Goal: Task Accomplishment & Management: Manage account settings

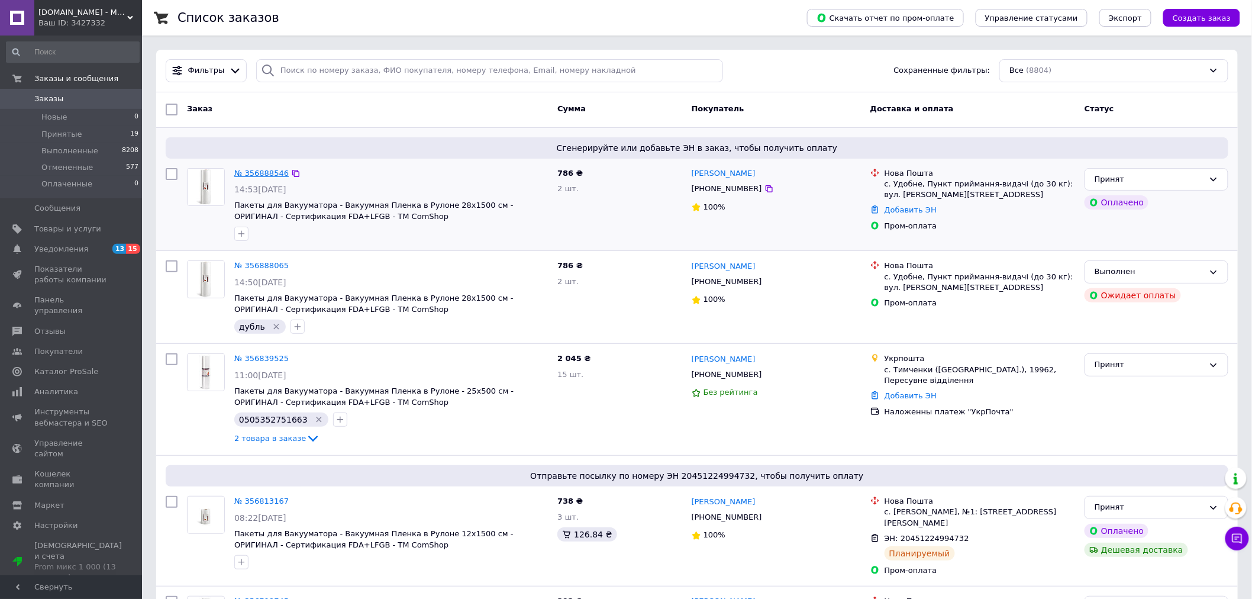
click at [264, 169] on link "№ 356888546" at bounding box center [261, 173] width 54 height 9
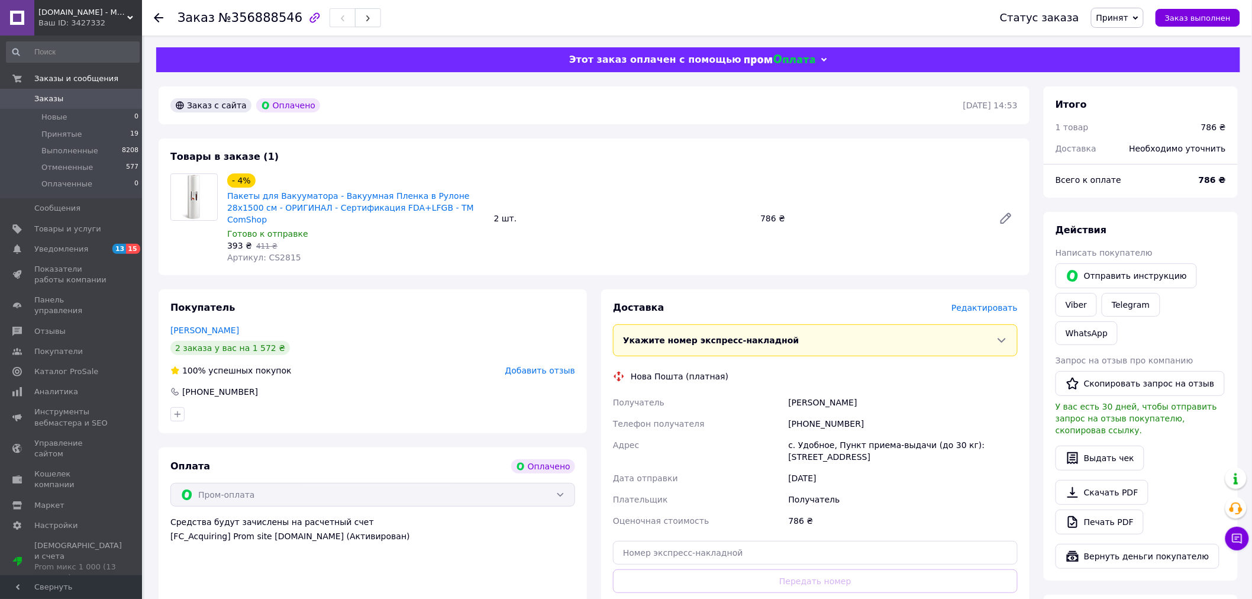
click at [974, 303] on span "Редактировать" at bounding box center [984, 307] width 66 height 9
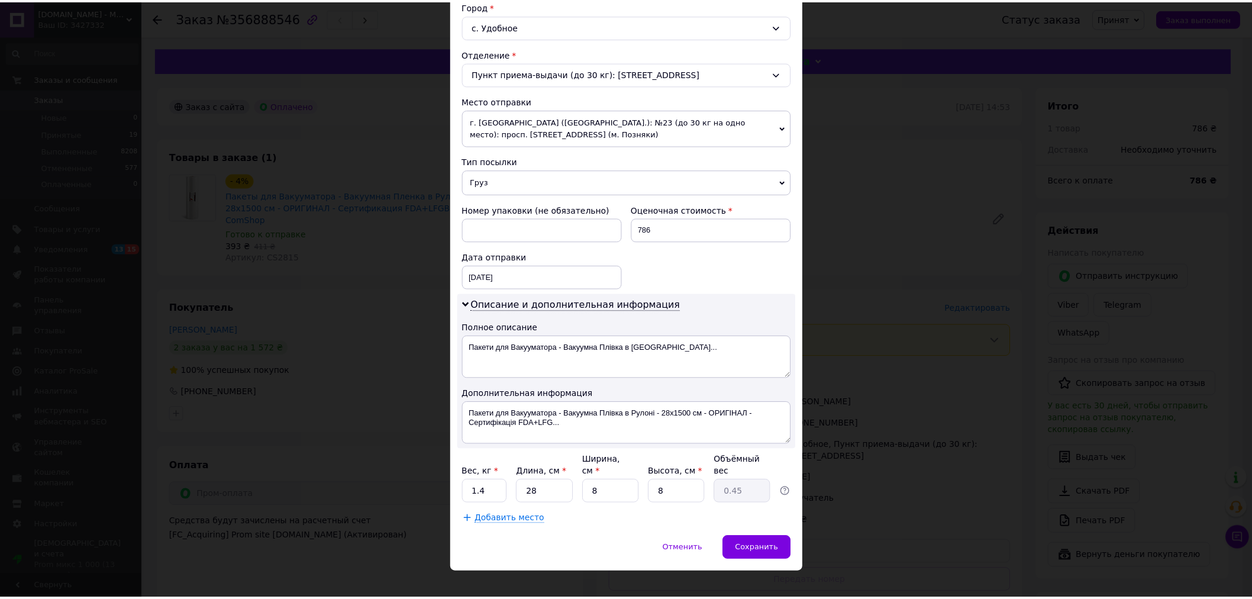
scroll to position [332, 0]
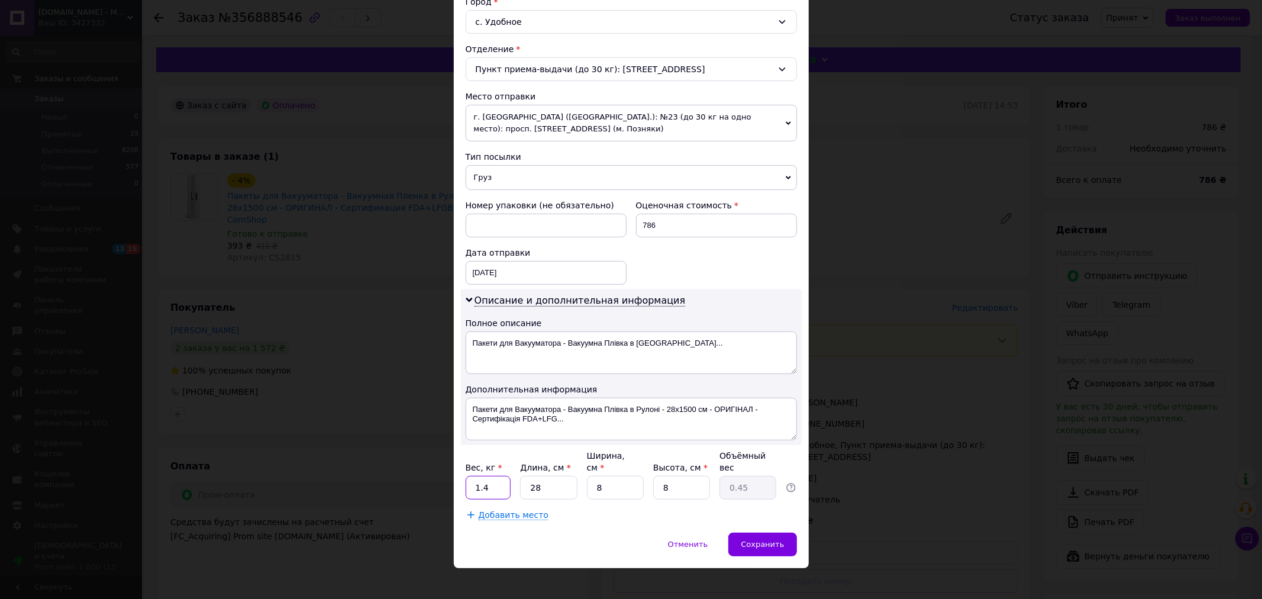
click at [489, 483] on input "1.4" at bounding box center [489, 488] width 46 height 24
type input "1.44"
click at [566, 480] on input "28" at bounding box center [548, 488] width 57 height 24
click at [608, 486] on input "8" at bounding box center [615, 488] width 57 height 24
type input "1"
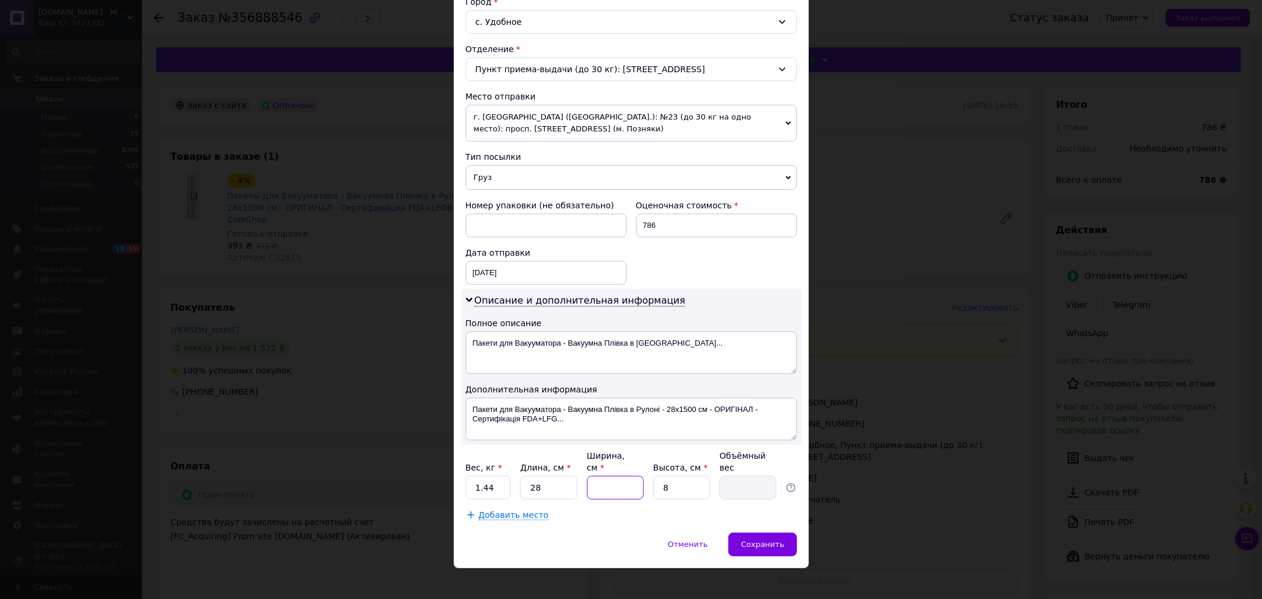
type input "0.1"
type input "16"
type input "0.9"
type input "16"
click at [774, 532] on div "Сохранить" at bounding box center [762, 544] width 68 height 24
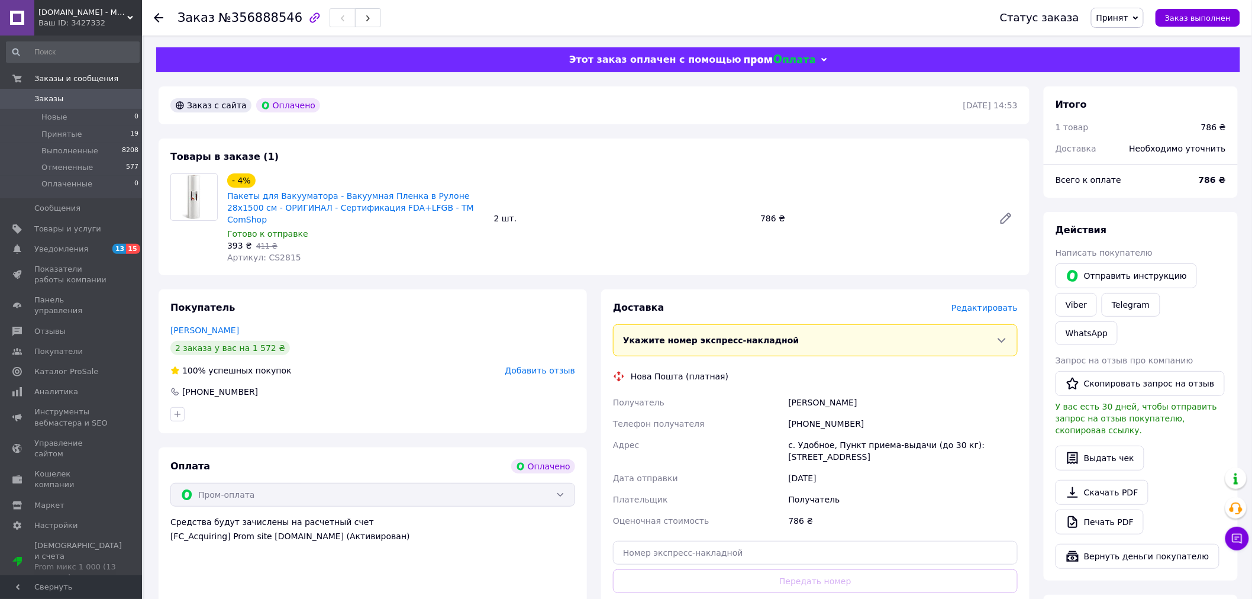
click at [257, 24] on span "№356888546" at bounding box center [260, 18] width 84 height 14
click at [257, 22] on span "№356888546" at bounding box center [260, 18] width 84 height 14
copy span "356888546"
click at [130, 99] on span "0" at bounding box center [125, 98] width 33 height 11
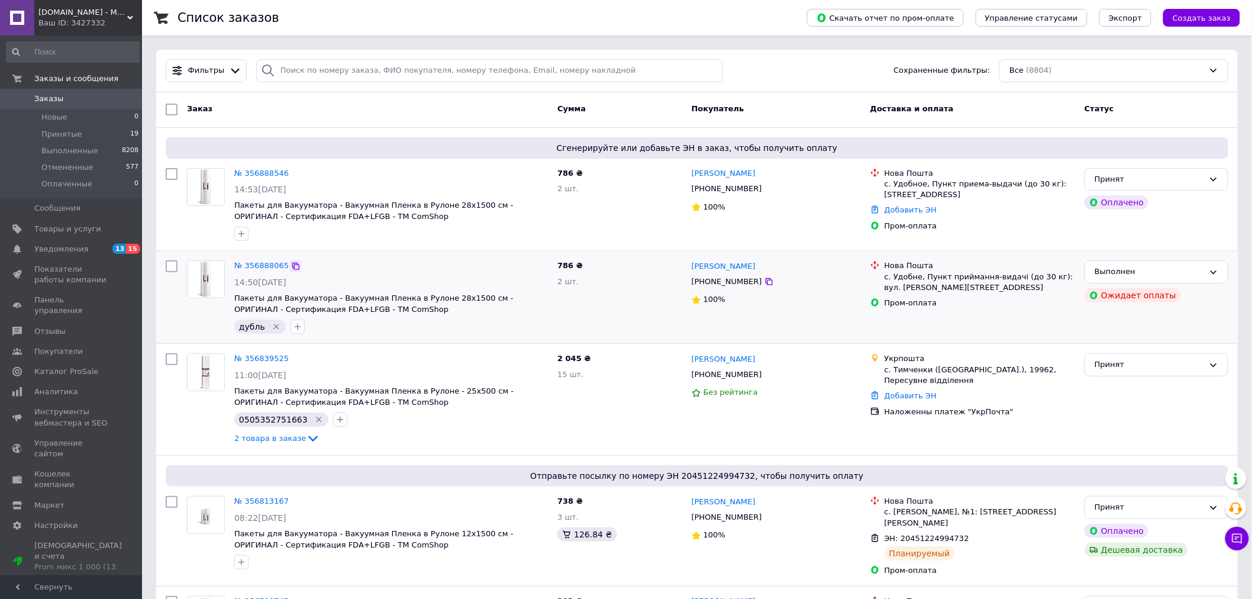
click at [292, 267] on icon at bounding box center [295, 266] width 7 height 7
click at [261, 172] on link "№ 356888546" at bounding box center [261, 173] width 54 height 9
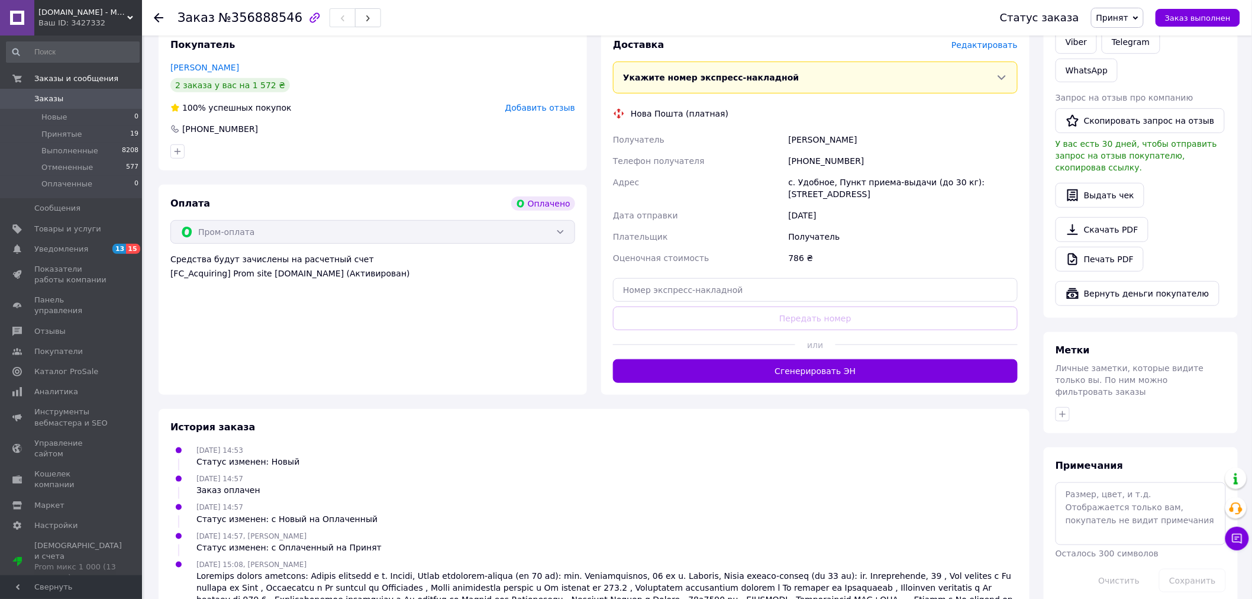
scroll to position [295, 0]
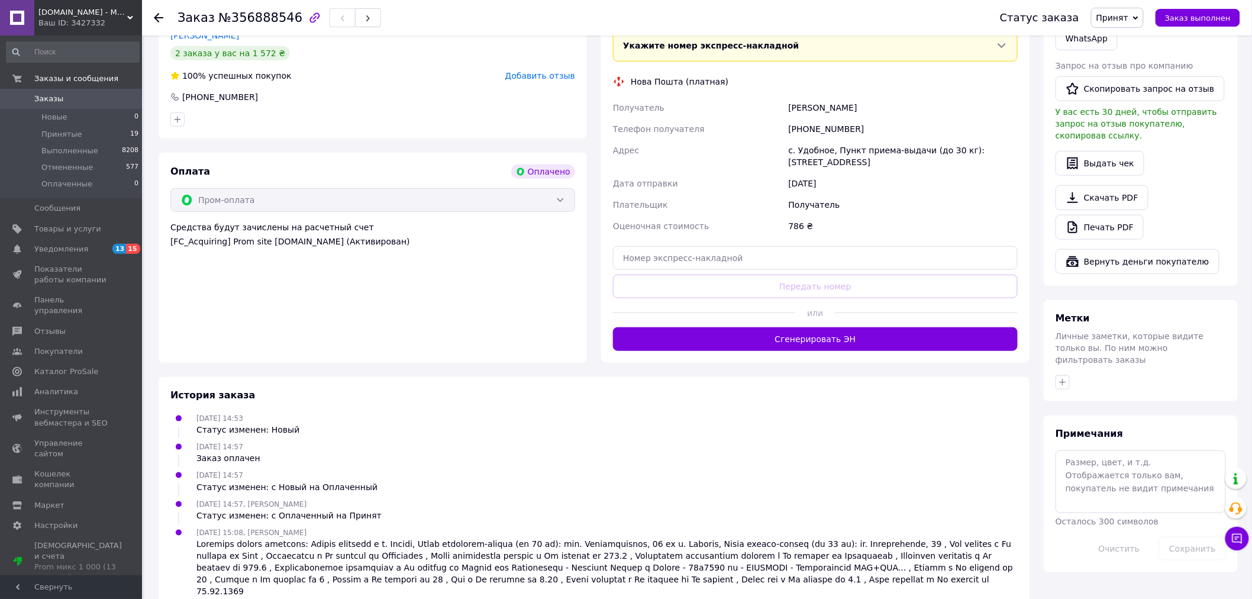
click at [779, 327] on button "Сгенерировать ЭН" at bounding box center [815, 339] width 405 height 24
click at [255, 28] on div "Заказ №356888546" at bounding box center [576, 17] width 799 height 35
click at [260, 12] on span "№356888546" at bounding box center [260, 18] width 84 height 14
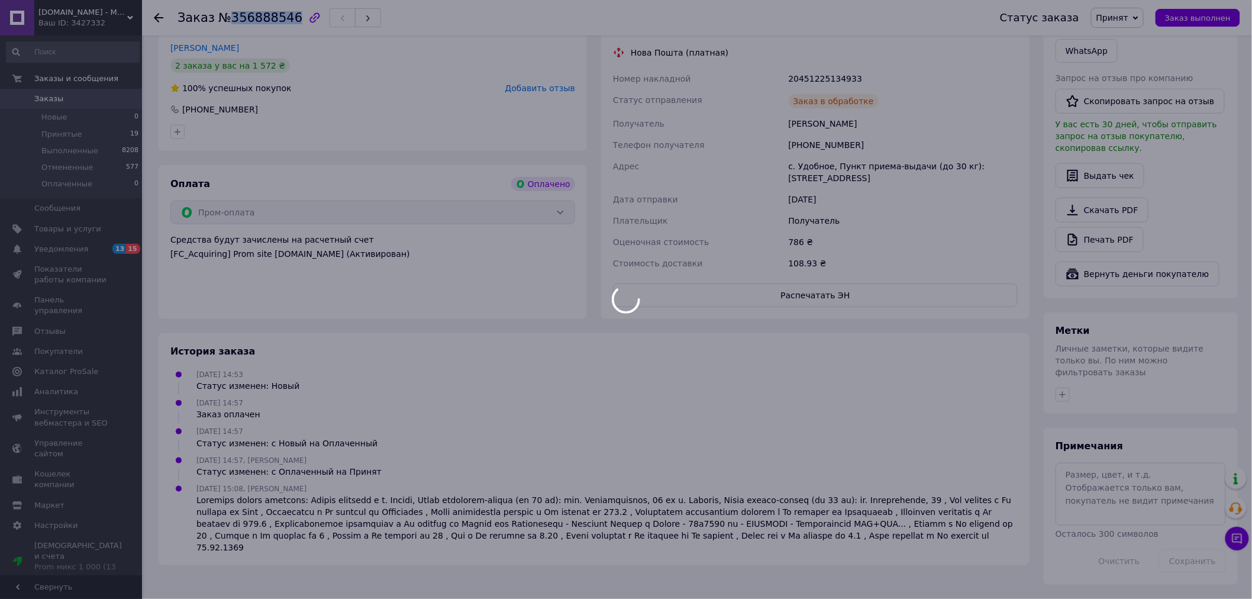
copy span "356888546"
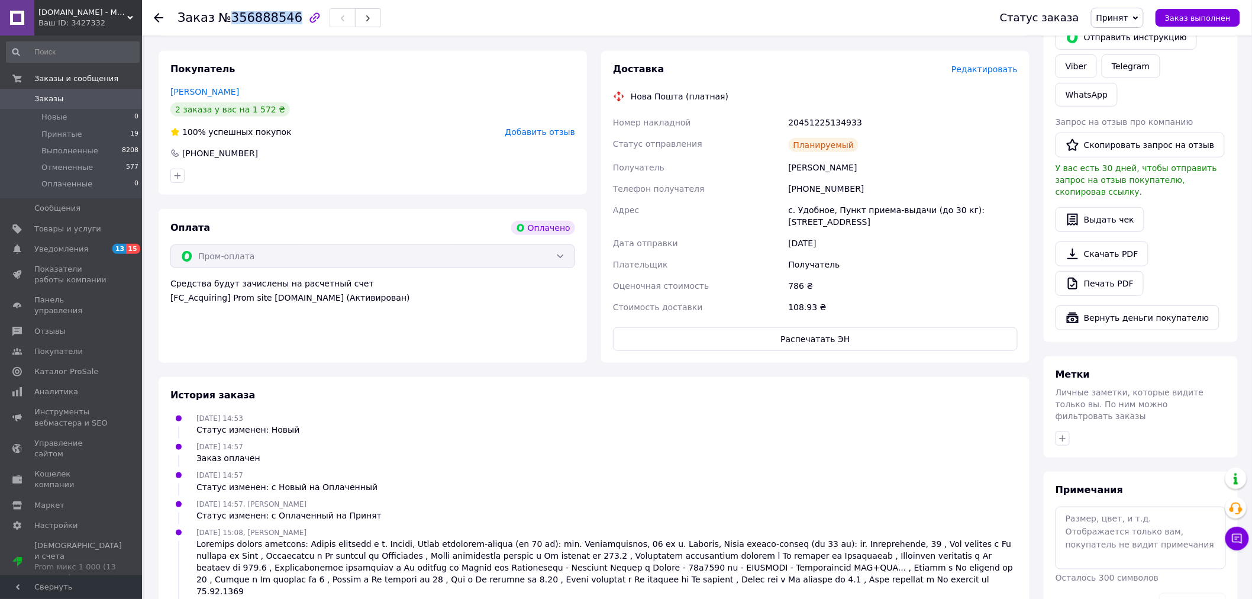
scroll to position [267, 0]
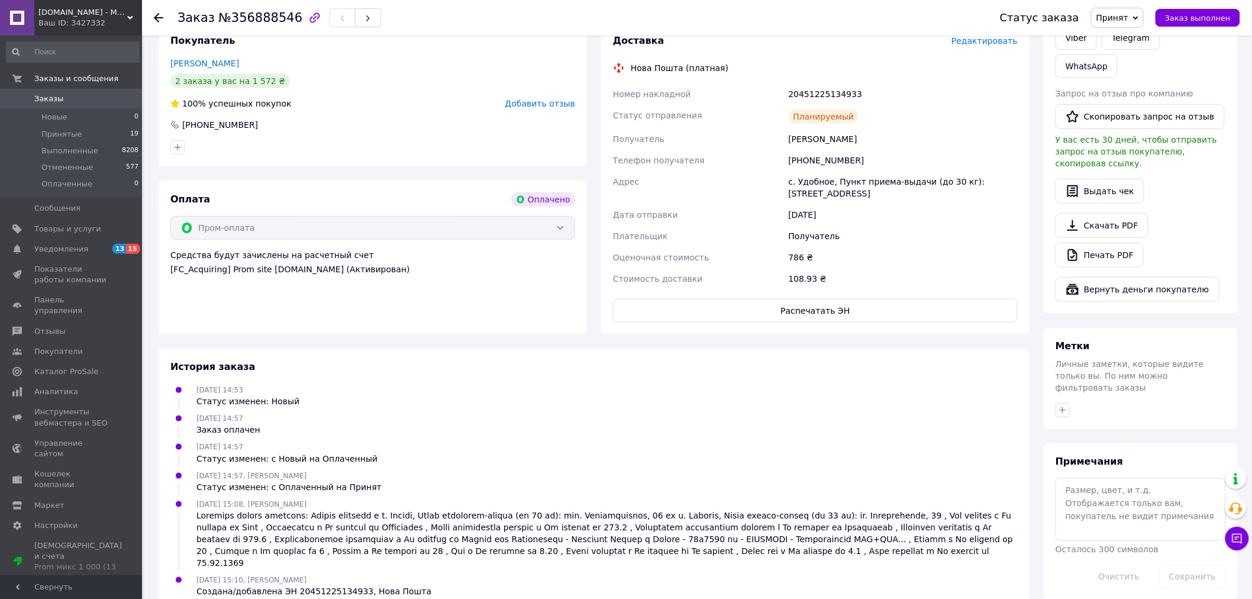
click at [803, 83] on div "20451225134933" at bounding box center [903, 93] width 234 height 21
copy div "20451225134933"
click at [728, 312] on div "Доставка Редактировать Нова Пошта (платная) Номер накладной 20451225134933 Стат…" at bounding box center [815, 178] width 428 height 312
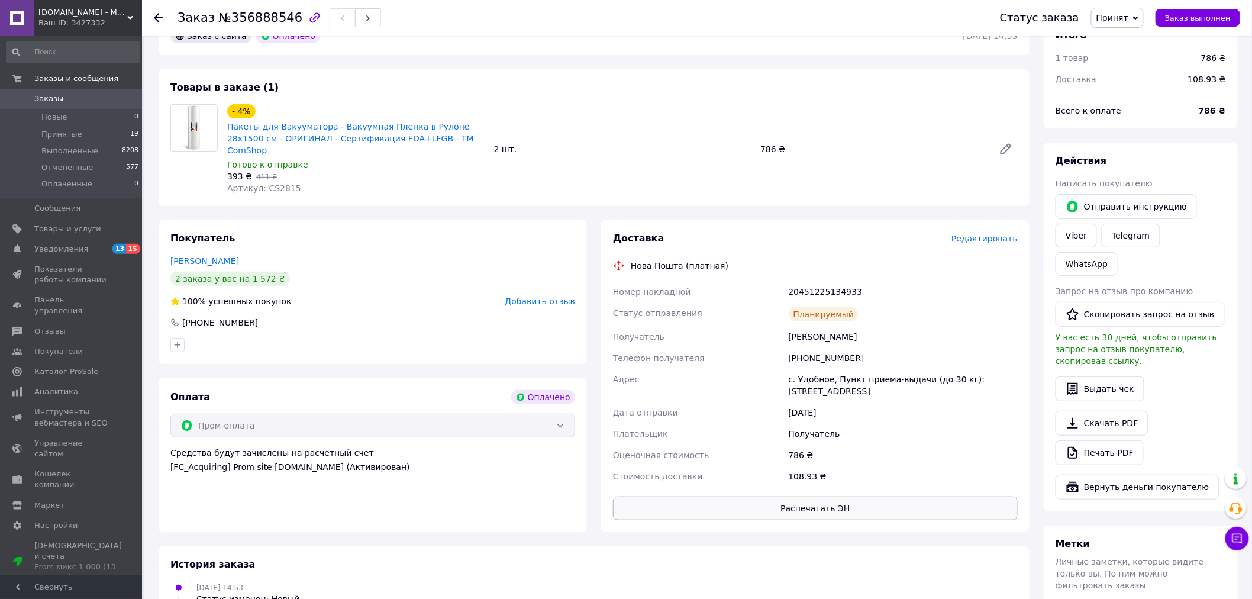
click at [673, 496] on button "Распечатать ЭН" at bounding box center [815, 508] width 405 height 24
click at [797, 326] on div "[PERSON_NAME]" at bounding box center [903, 336] width 234 height 21
copy div "[PERSON_NAME]"
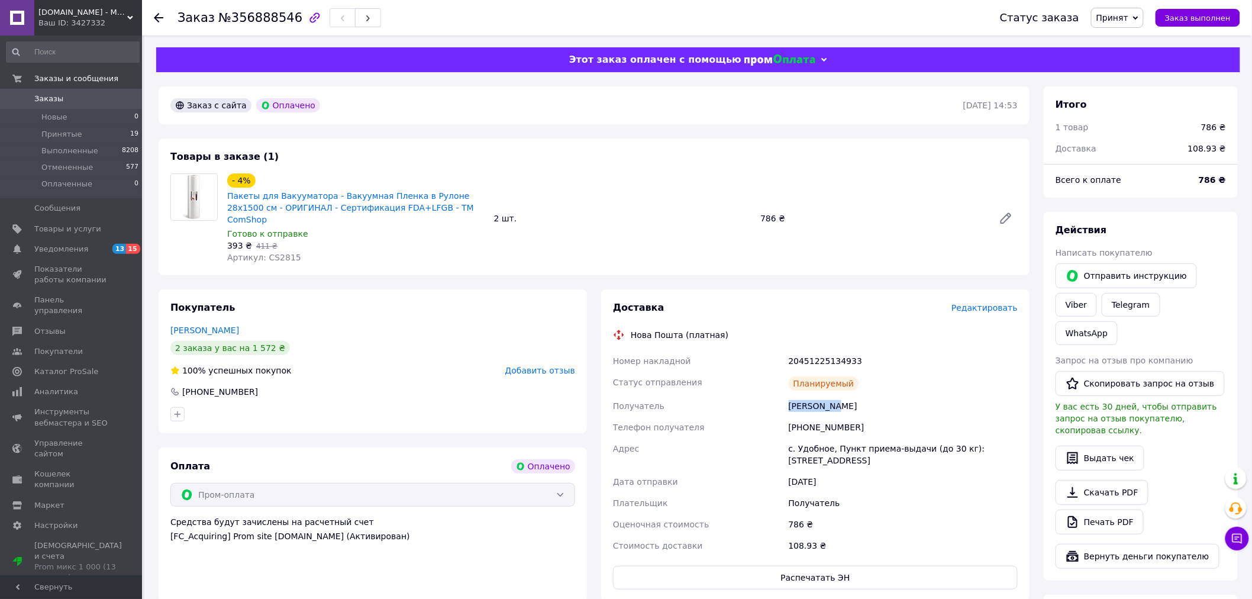
click at [122, 98] on span "0" at bounding box center [125, 98] width 33 height 11
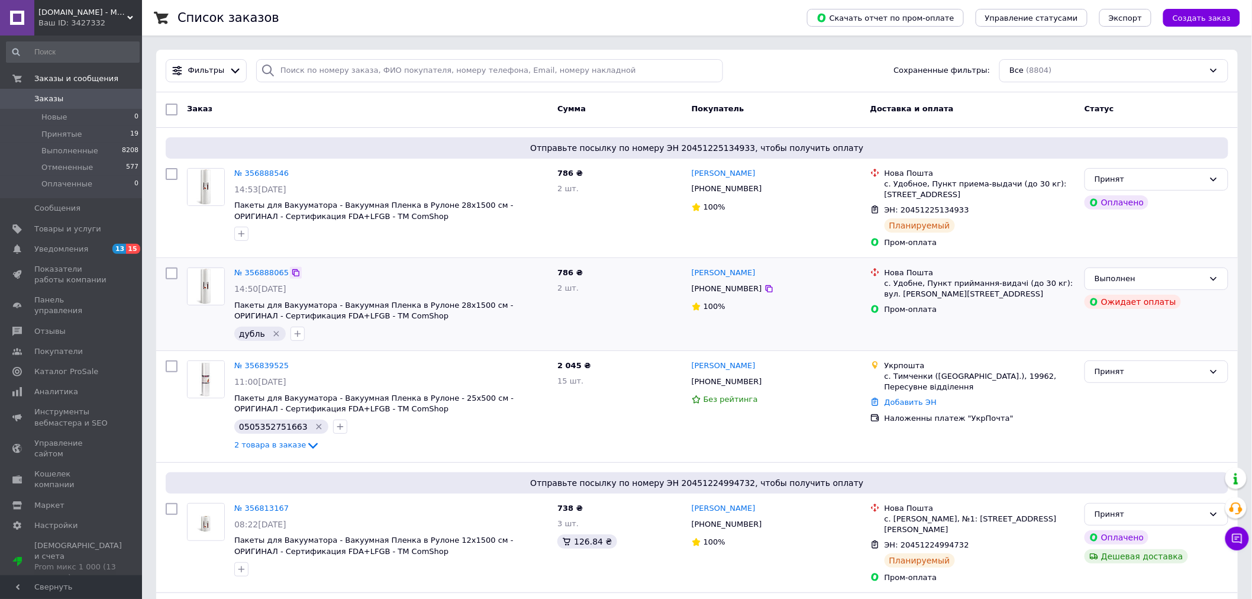
click at [292, 269] on icon at bounding box center [295, 272] width 7 height 7
click at [92, 33] on div "[DOMAIN_NAME] - Магазин TM Комшоп Ваш ID: 3427332" at bounding box center [88, 17] width 108 height 35
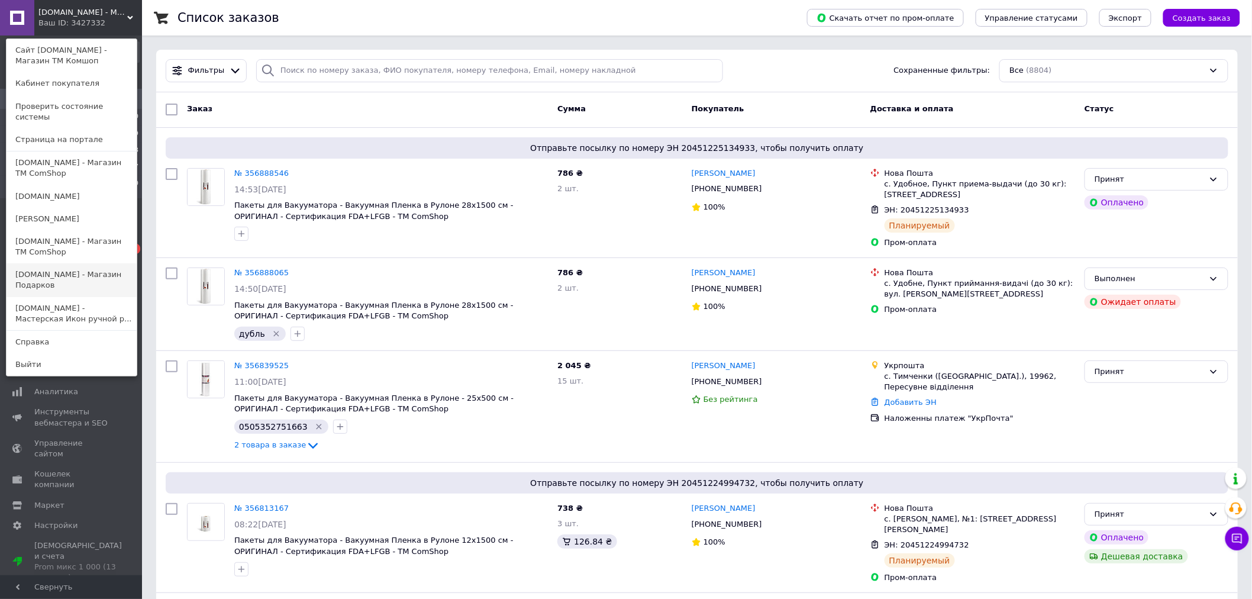
click at [106, 267] on link "[DOMAIN_NAME] - Магазин Подарков" at bounding box center [72, 279] width 130 height 33
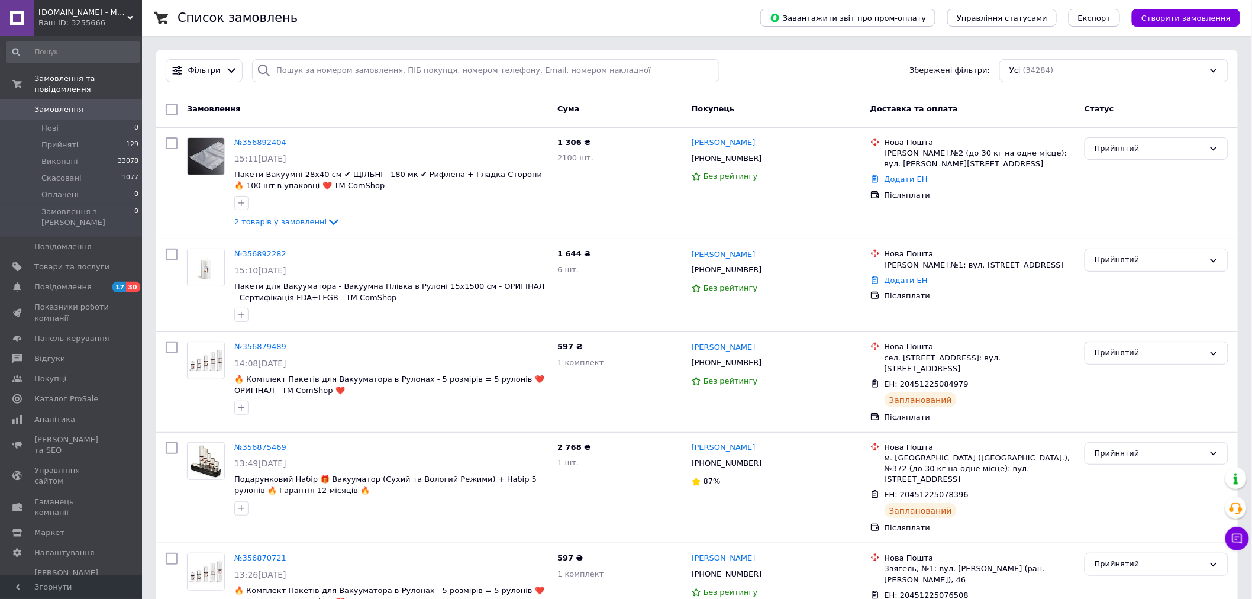
click at [109, 26] on div "Ваш ID: 3255666" at bounding box center [90, 23] width 104 height 11
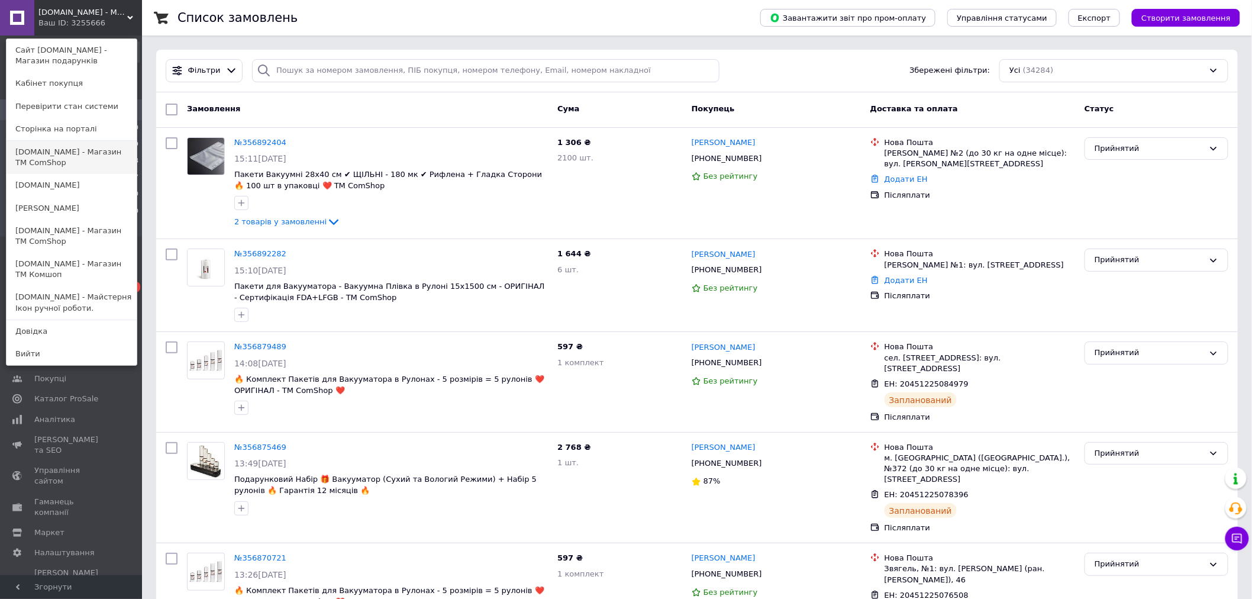
click at [92, 147] on font "[DOMAIN_NAME] - Магазин ТМ ComShop" at bounding box center [68, 157] width 106 height 20
